Goal: Task Accomplishment & Management: Use online tool/utility

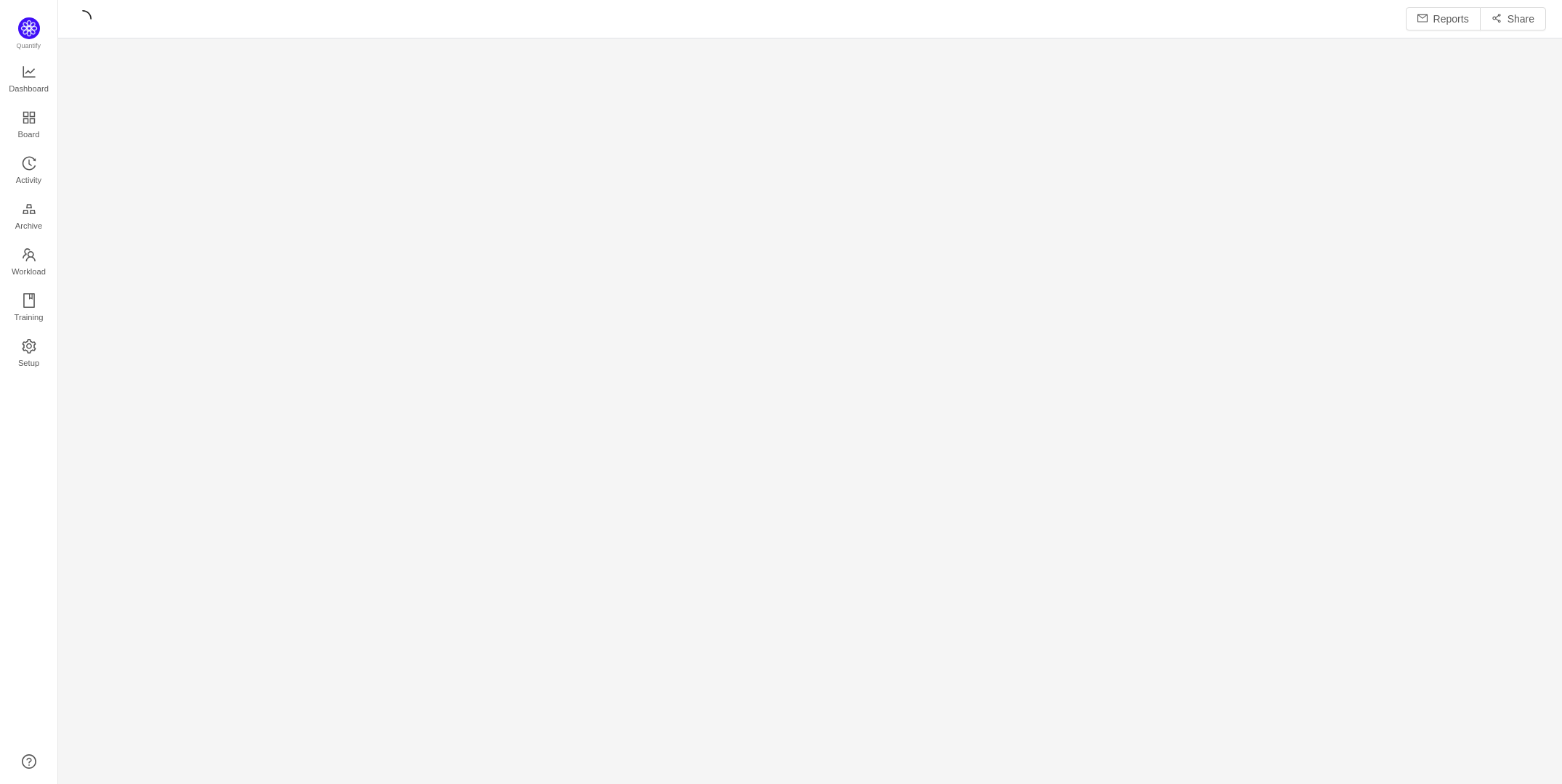
scroll to position [20, 20]
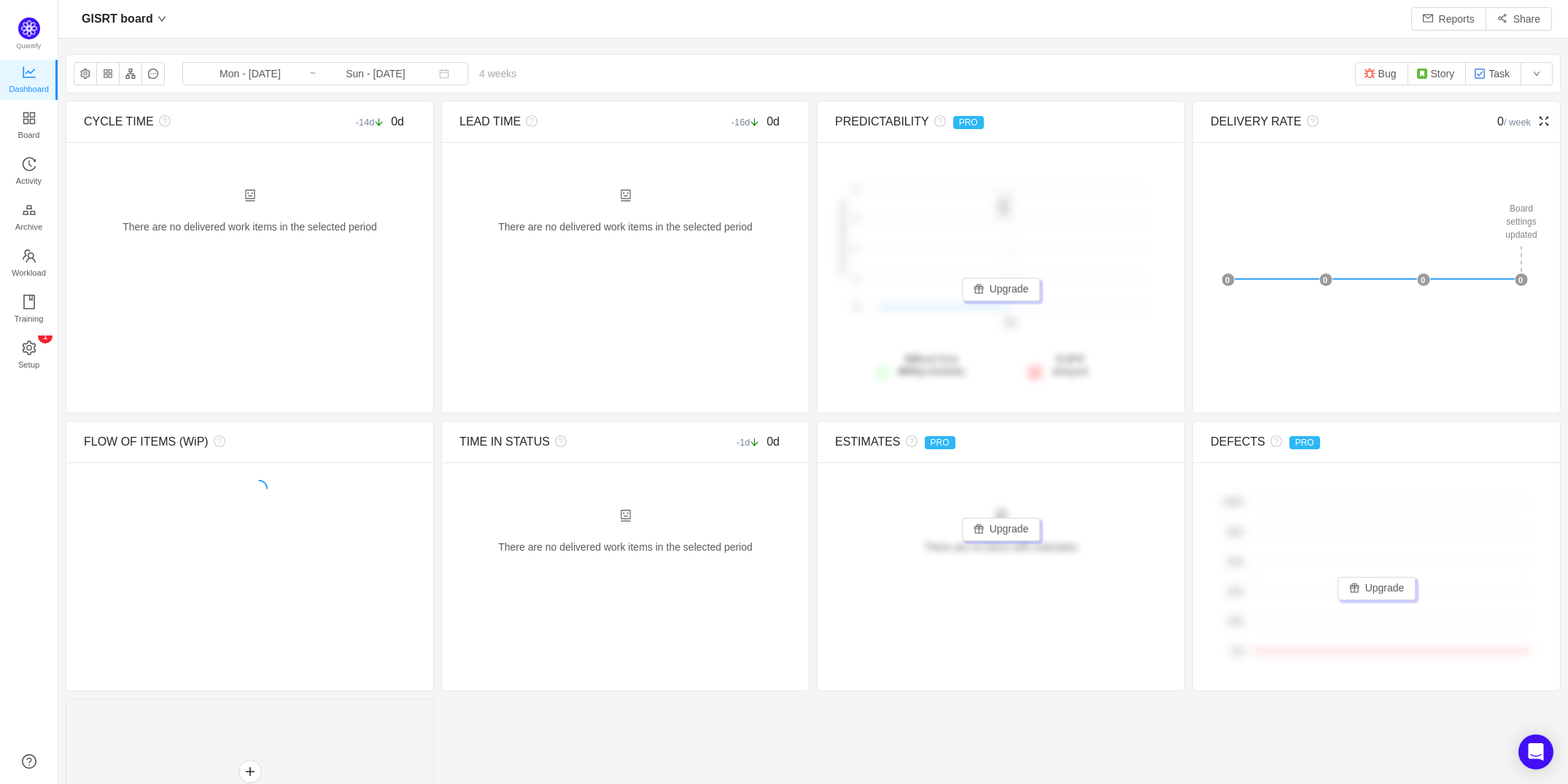
scroll to position [756, 1468]
click at [428, 71] on span "Mon - Jul 28, 2025 ~ Sun - Aug 24, 2025" at bounding box center [325, 73] width 286 height 23
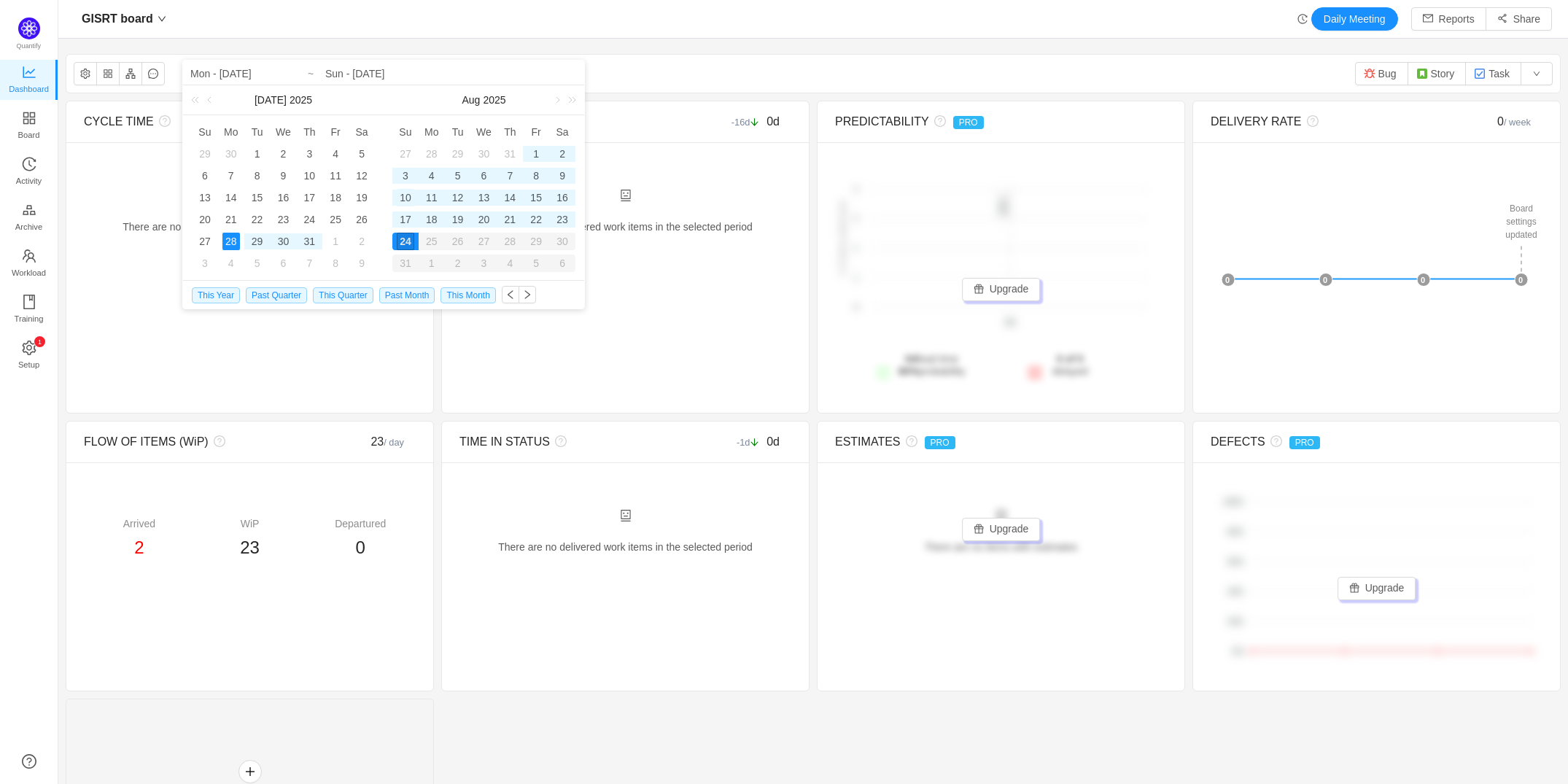
click at [404, 199] on div "10" at bounding box center [405, 198] width 18 height 18
click at [519, 298] on button "button" at bounding box center [527, 295] width 18 height 18
click at [479, 294] on span "This Month" at bounding box center [468, 296] width 54 height 16
type input "Fri - Aug 01, 2025"
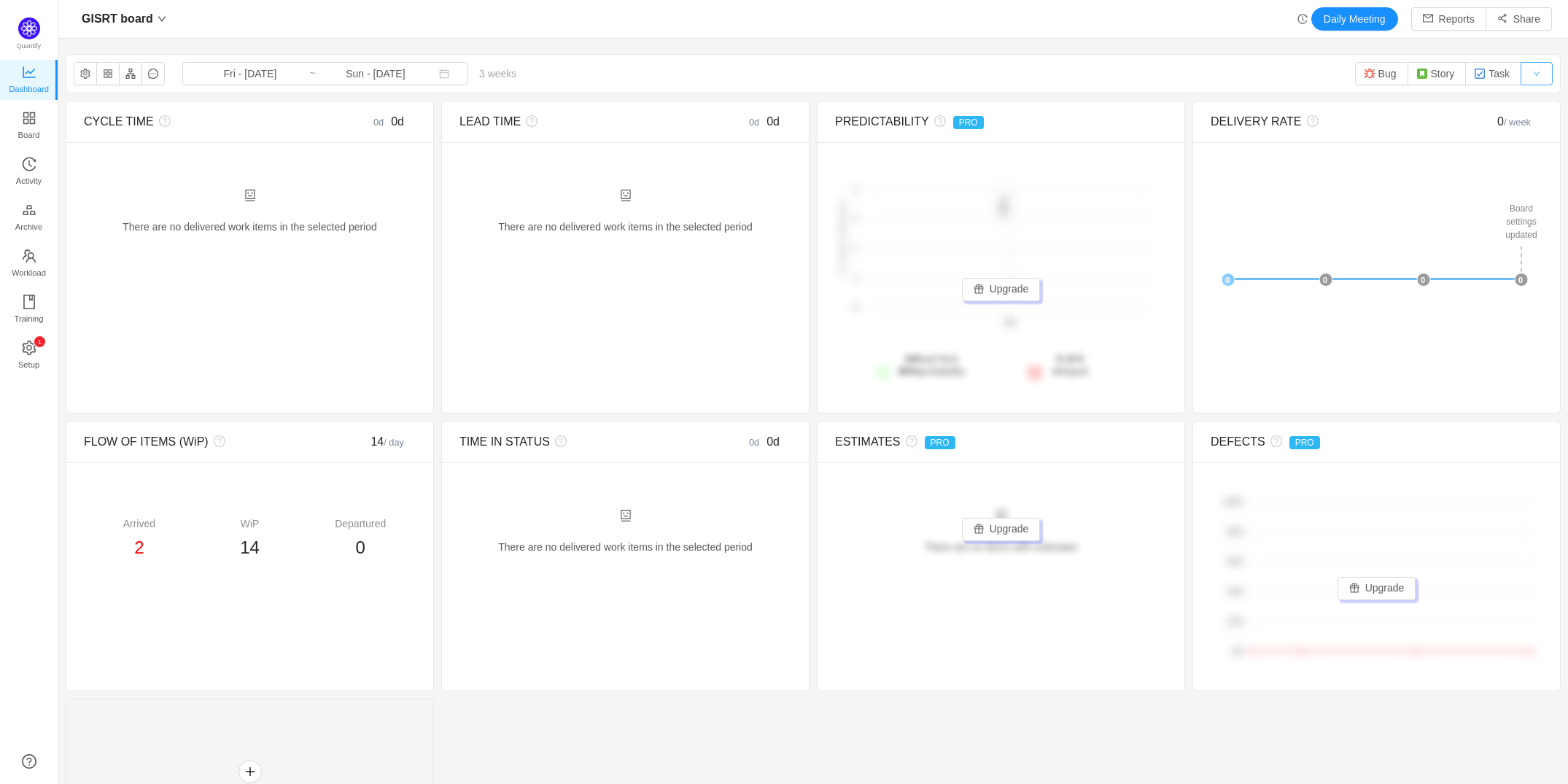
click at [1526, 76] on button "button" at bounding box center [1536, 73] width 32 height 23
drag, startPoint x: 1023, startPoint y: 13, endPoint x: 288, endPoint y: 80, distance: 738.0
click at [1007, 14] on div "GISRT board Daily Meeting Reports Share" at bounding box center [813, 18] width 1478 height 23
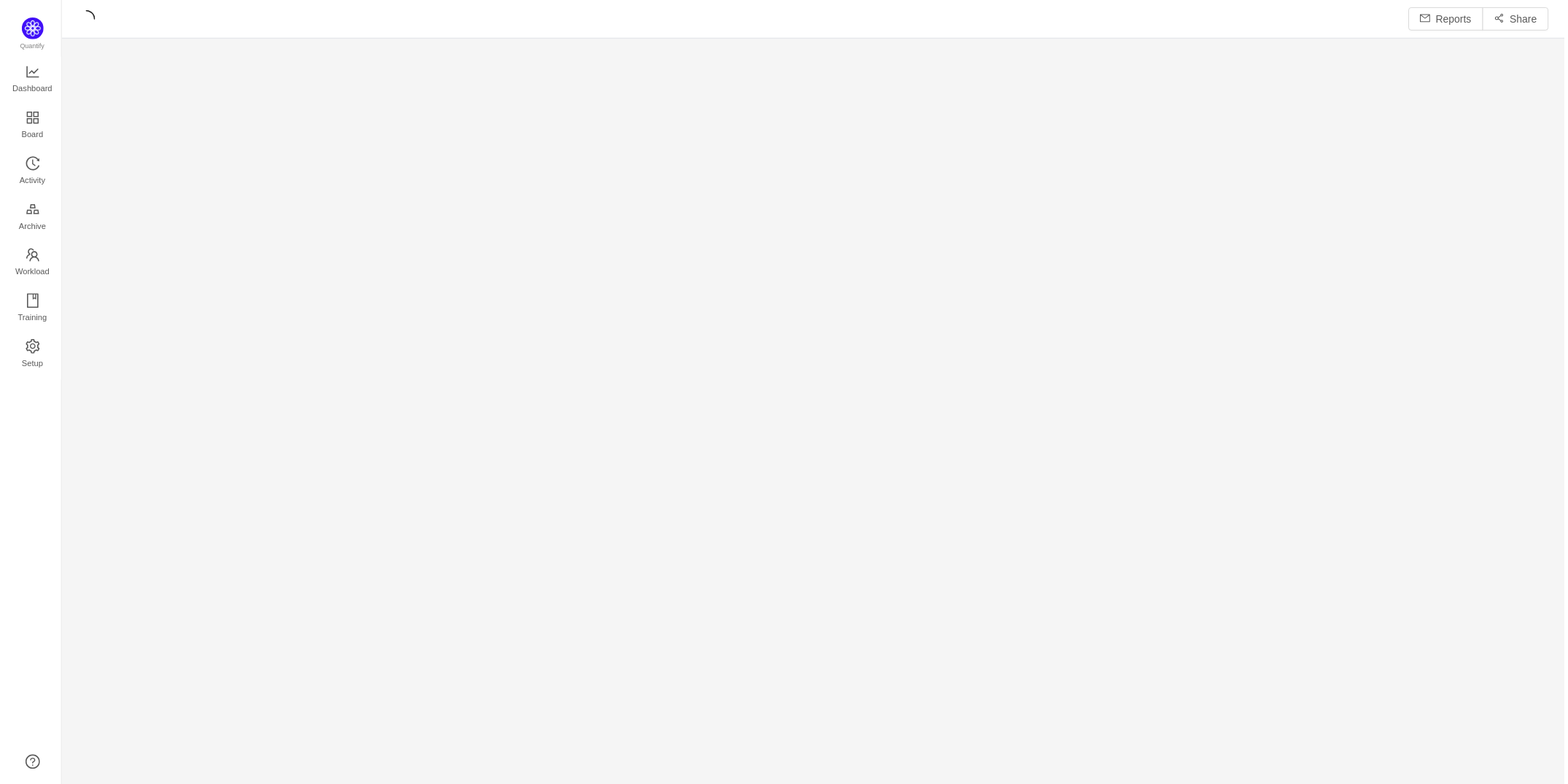
scroll to position [760, 1468]
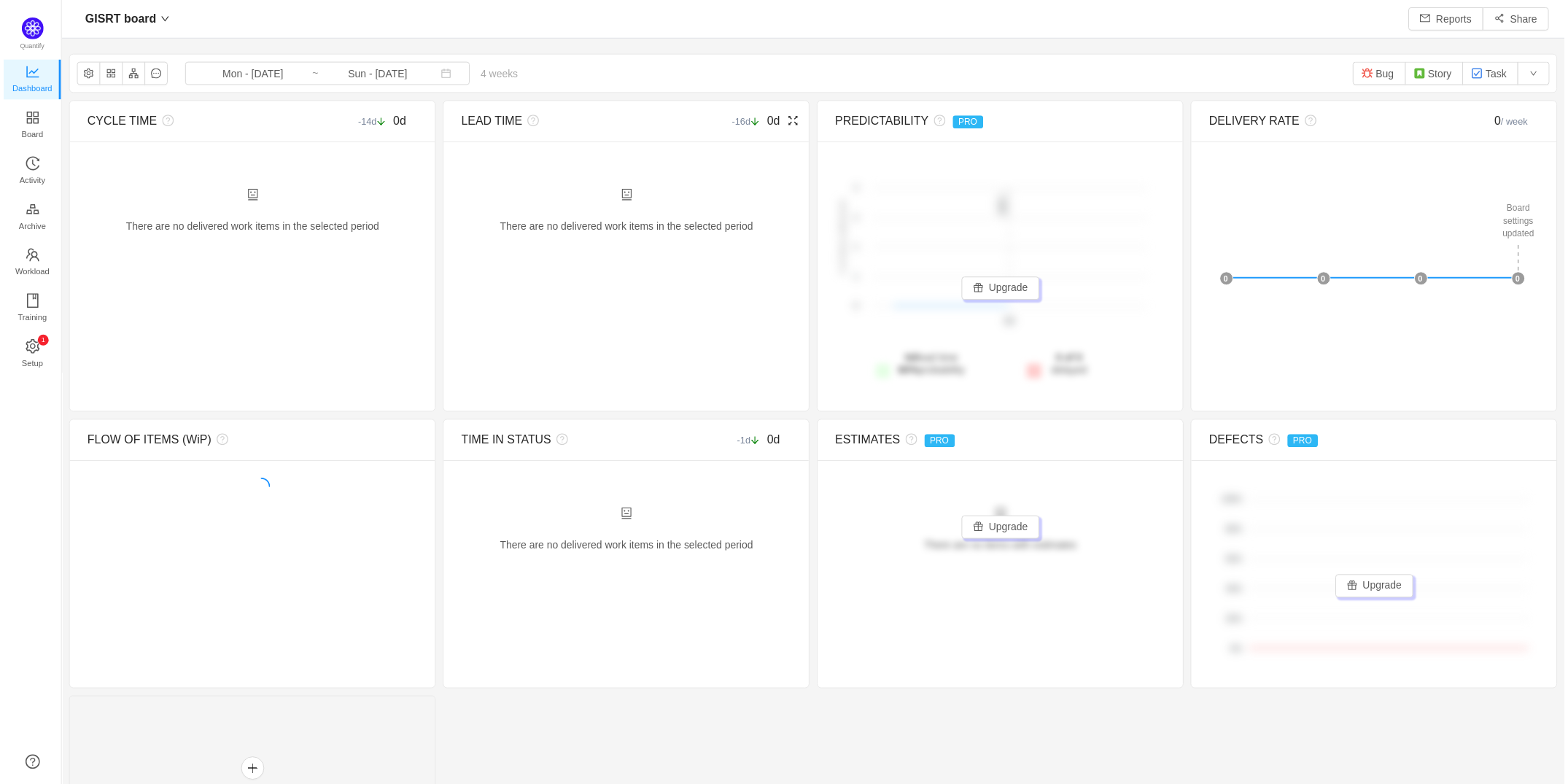
scroll to position [756, 1468]
click at [26, 123] on span "Board" at bounding box center [29, 135] width 22 height 29
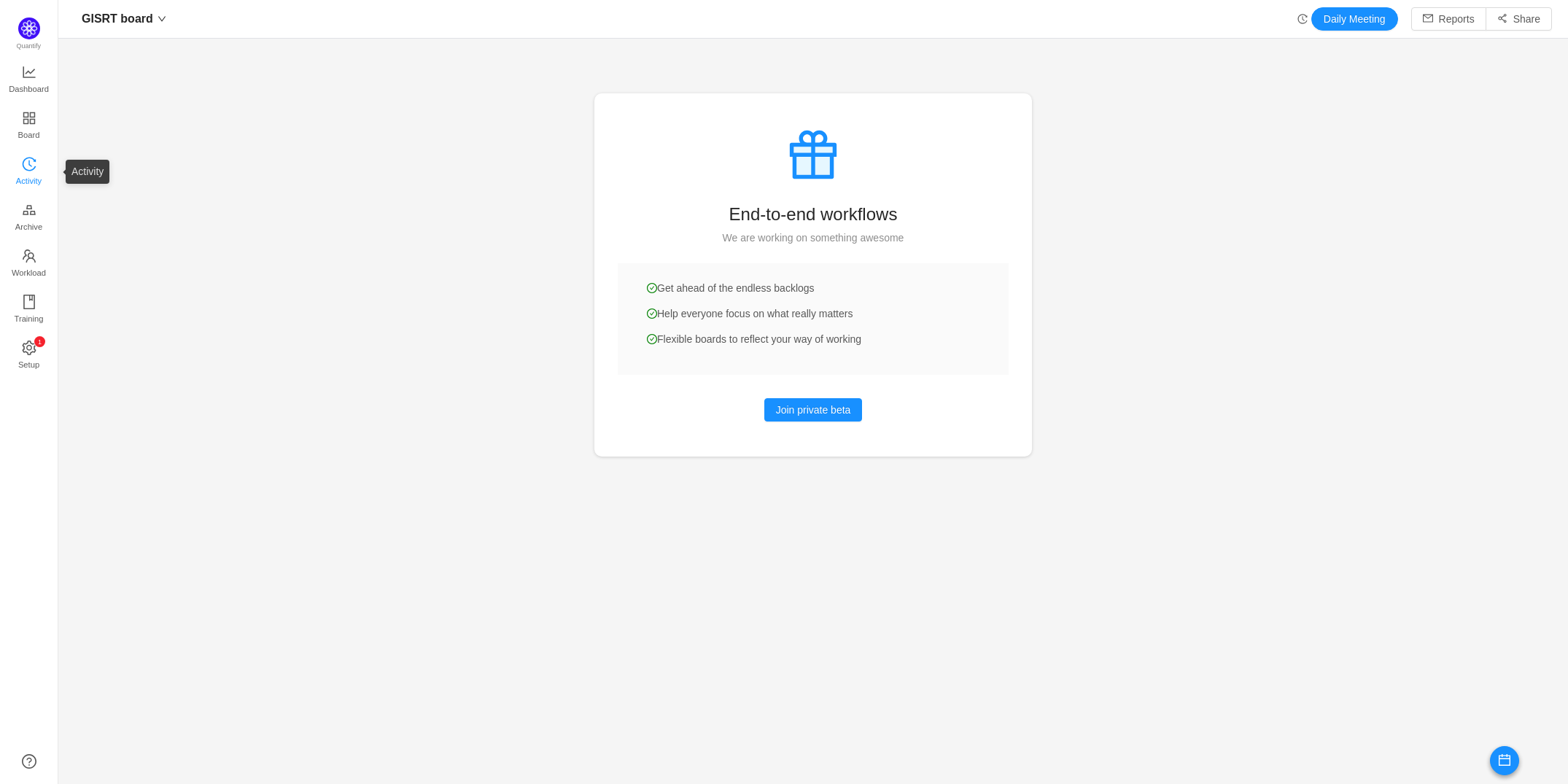
click at [30, 171] on span "Activity" at bounding box center [29, 181] width 26 height 29
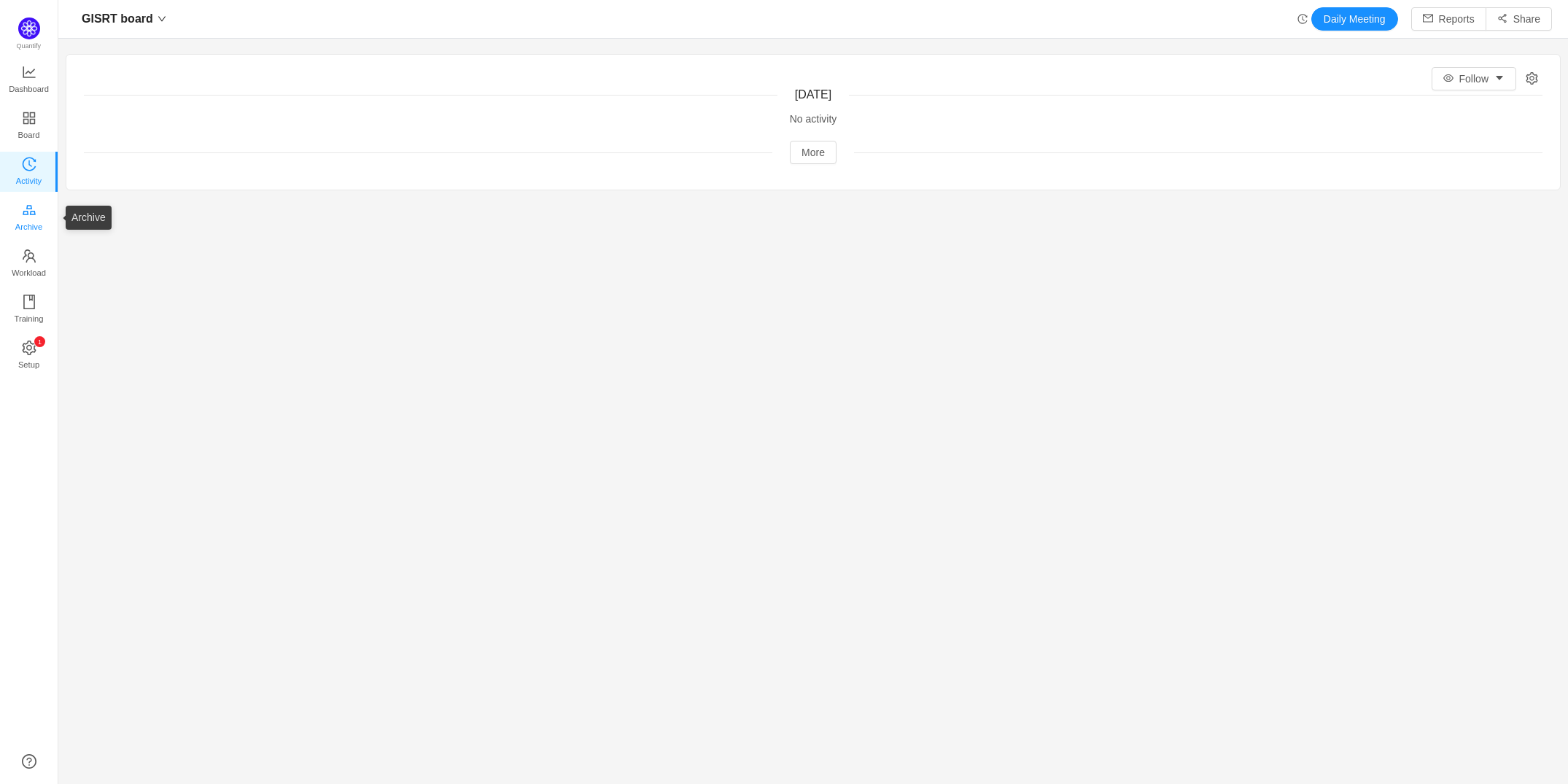
click at [34, 224] on span "Archive" at bounding box center [29, 227] width 27 height 29
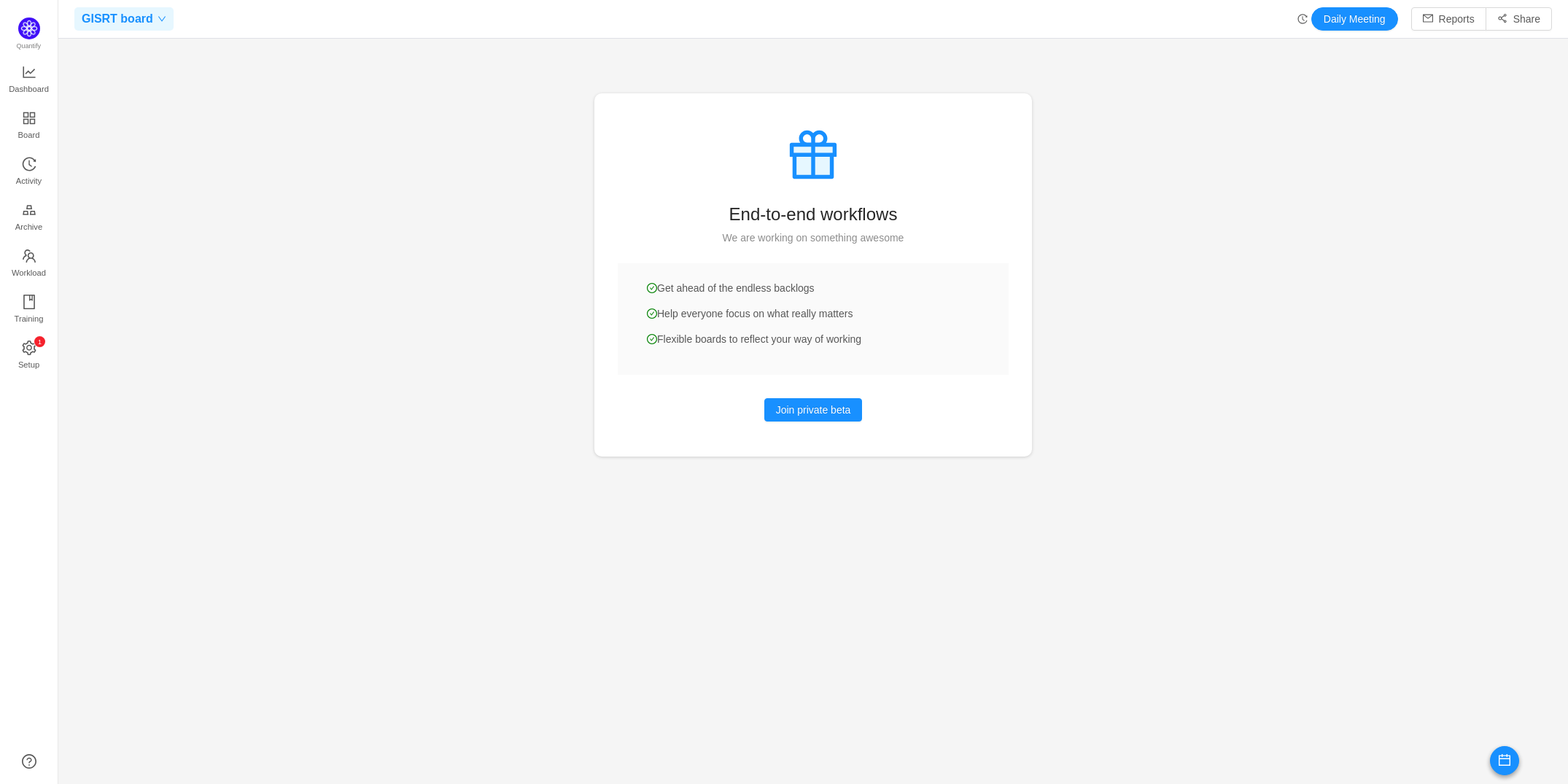
click at [151, 10] on div "GISRT board" at bounding box center [124, 18] width 99 height 23
click at [140, 53] on span "GISRT board" at bounding box center [115, 46] width 60 height 22
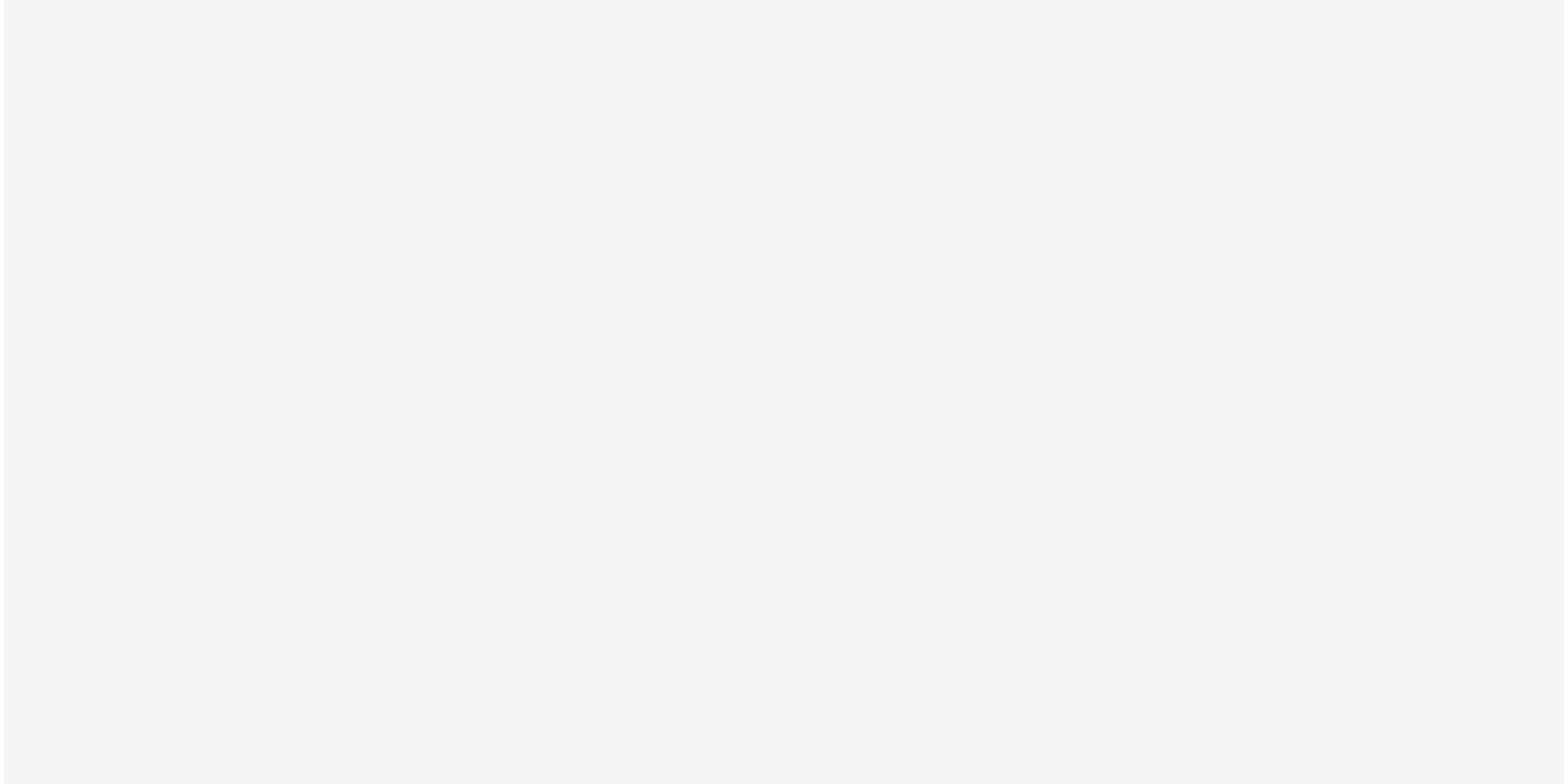
scroll to position [756, 1540]
